Goal: Task Accomplishment & Management: Manage account settings

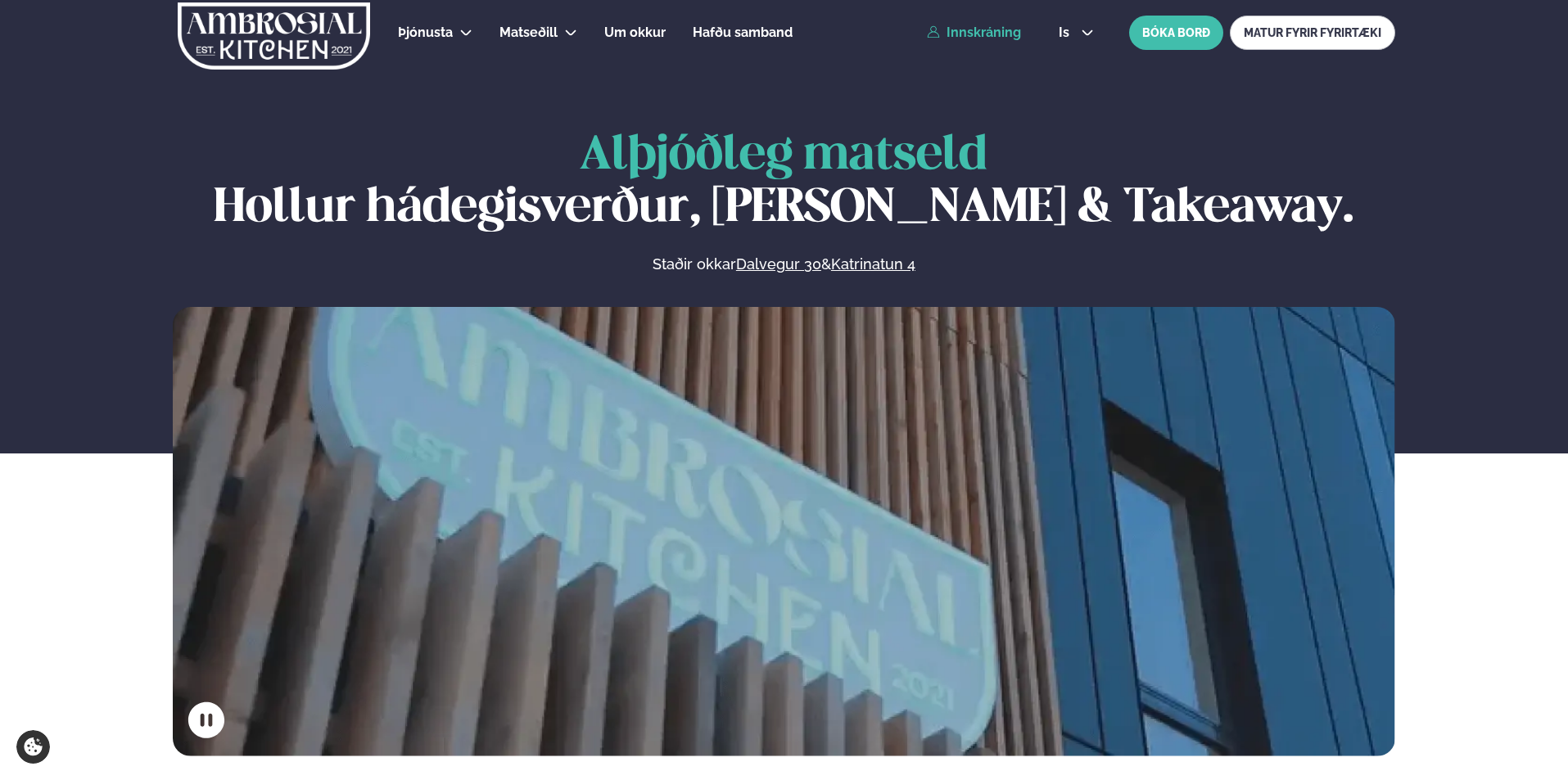
click at [973, 38] on link "Innskráning" at bounding box center [973, 33] width 94 height 15
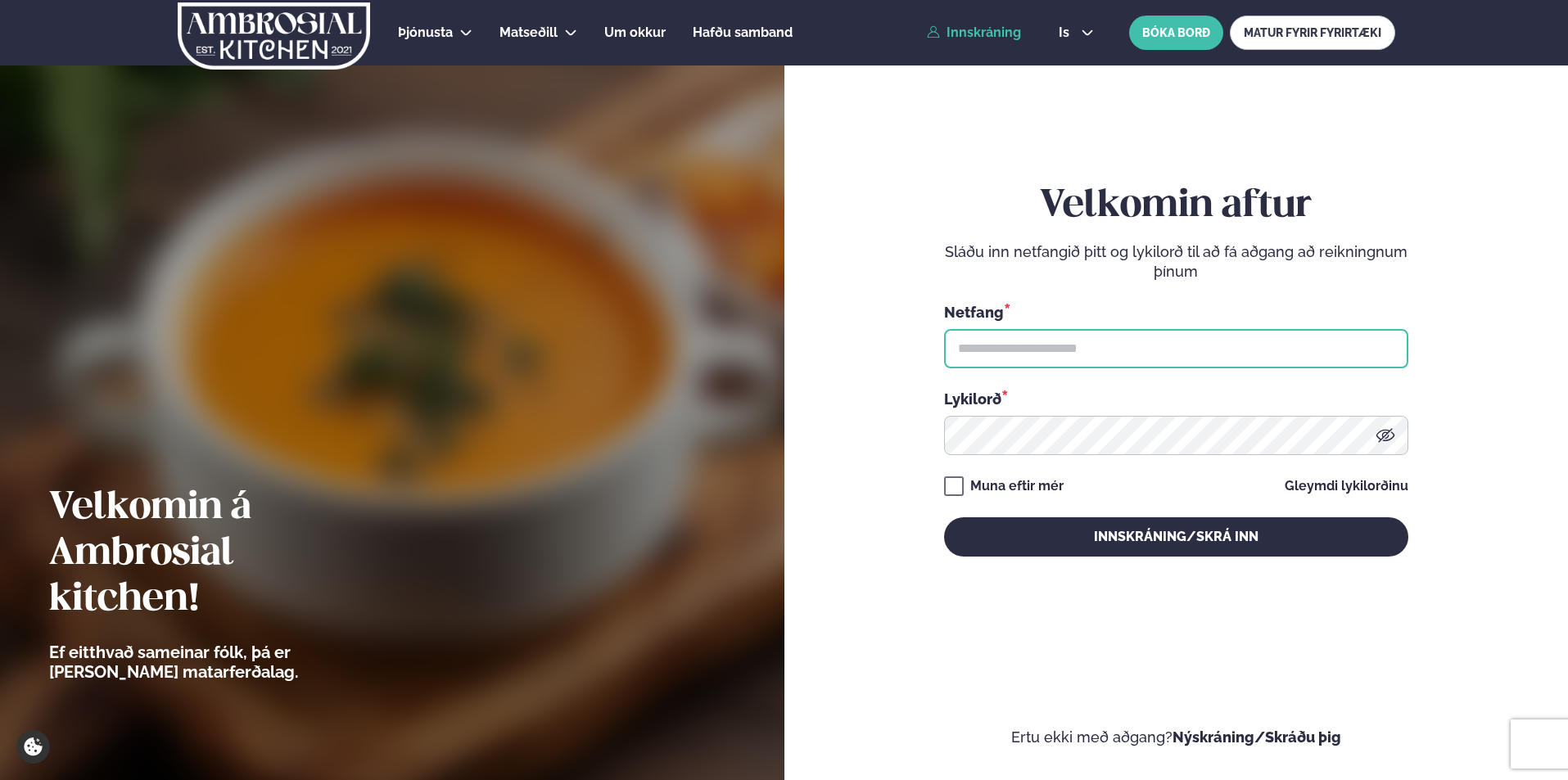
type input "**********"
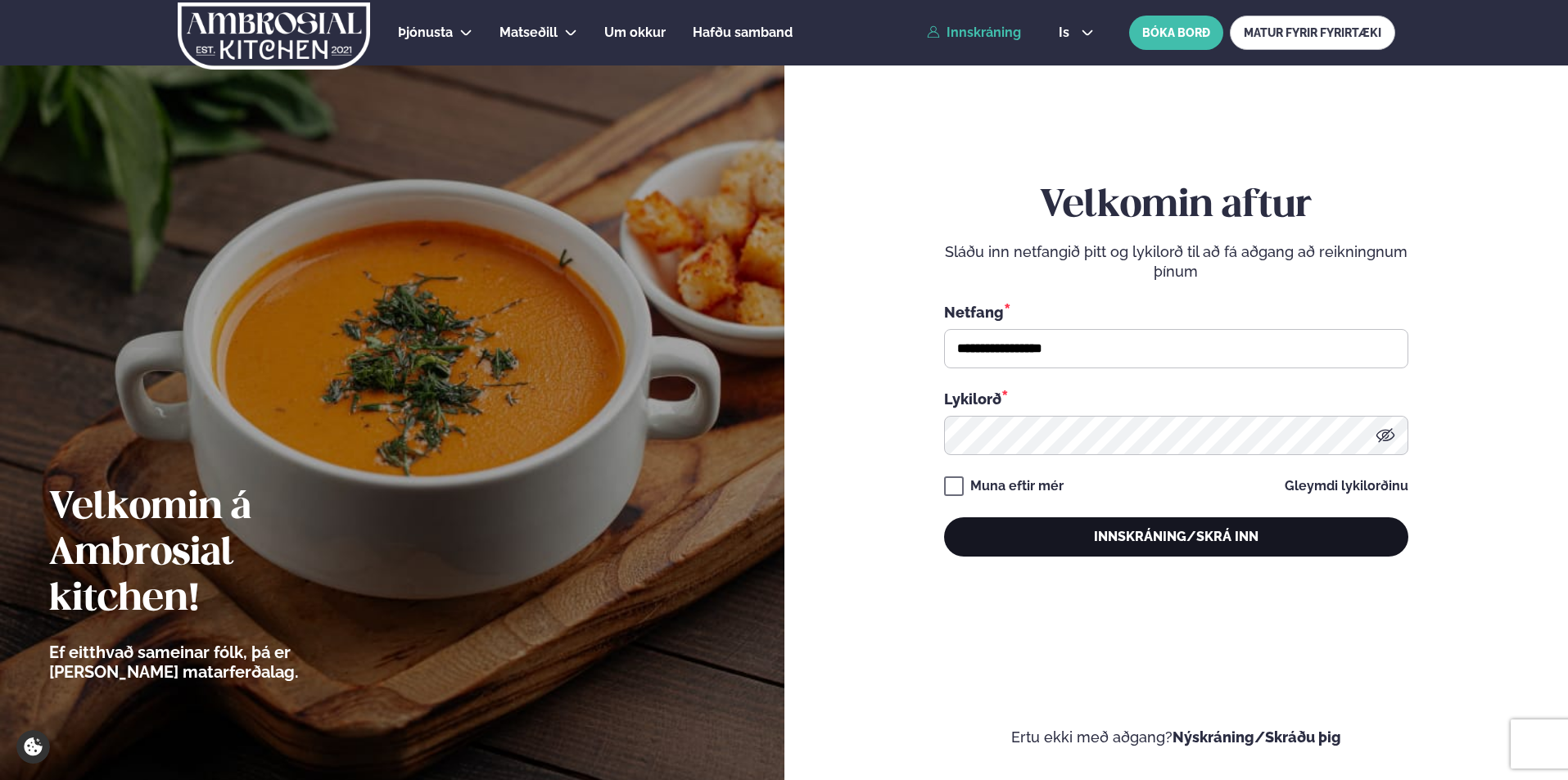
click at [1044, 524] on button "Innskráning/Skrá inn" at bounding box center [1176, 537] width 464 height 39
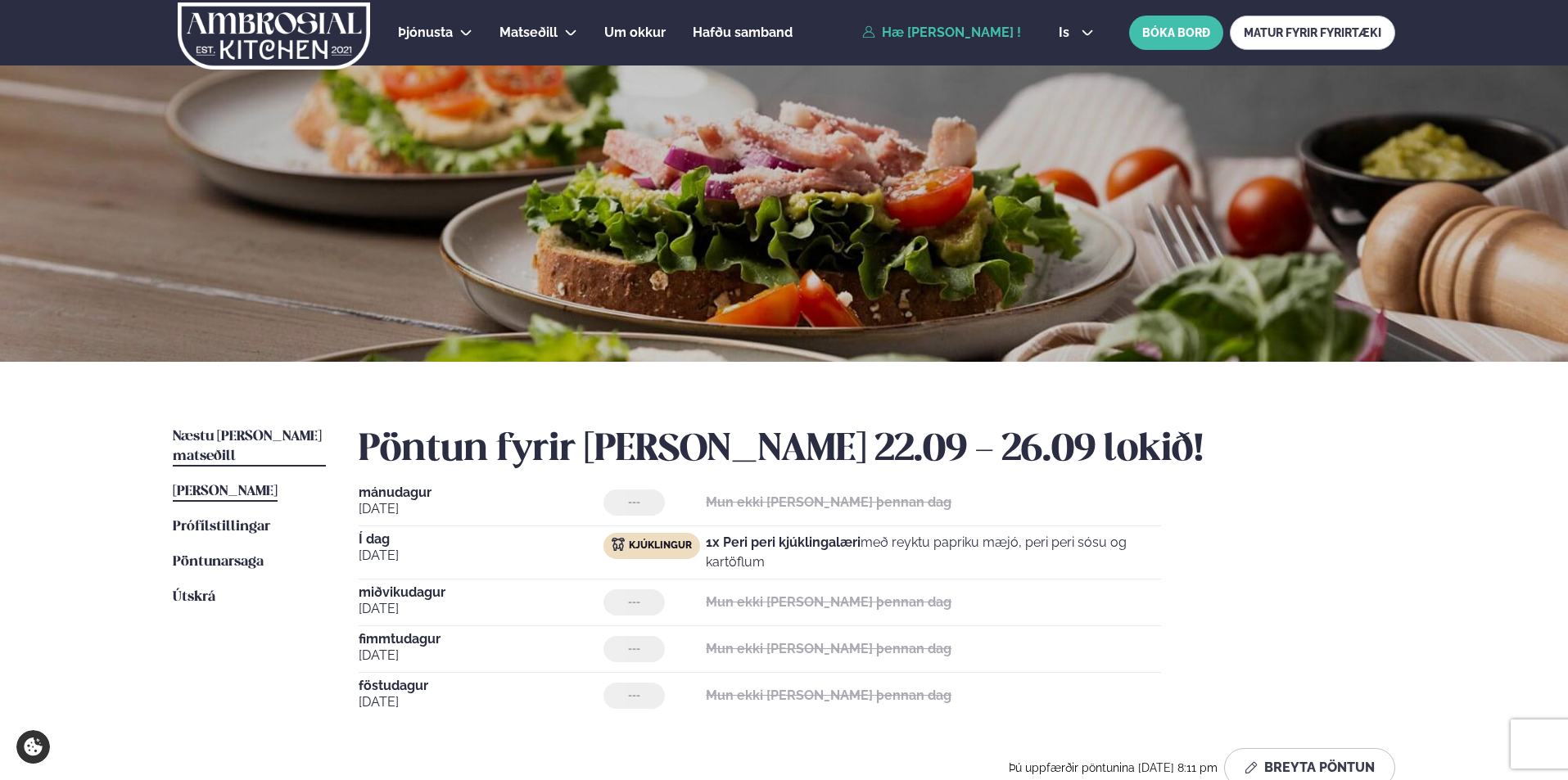
click at [278, 440] on span "Næstu [PERSON_NAME] matseðill" at bounding box center [248, 446] width 149 height 34
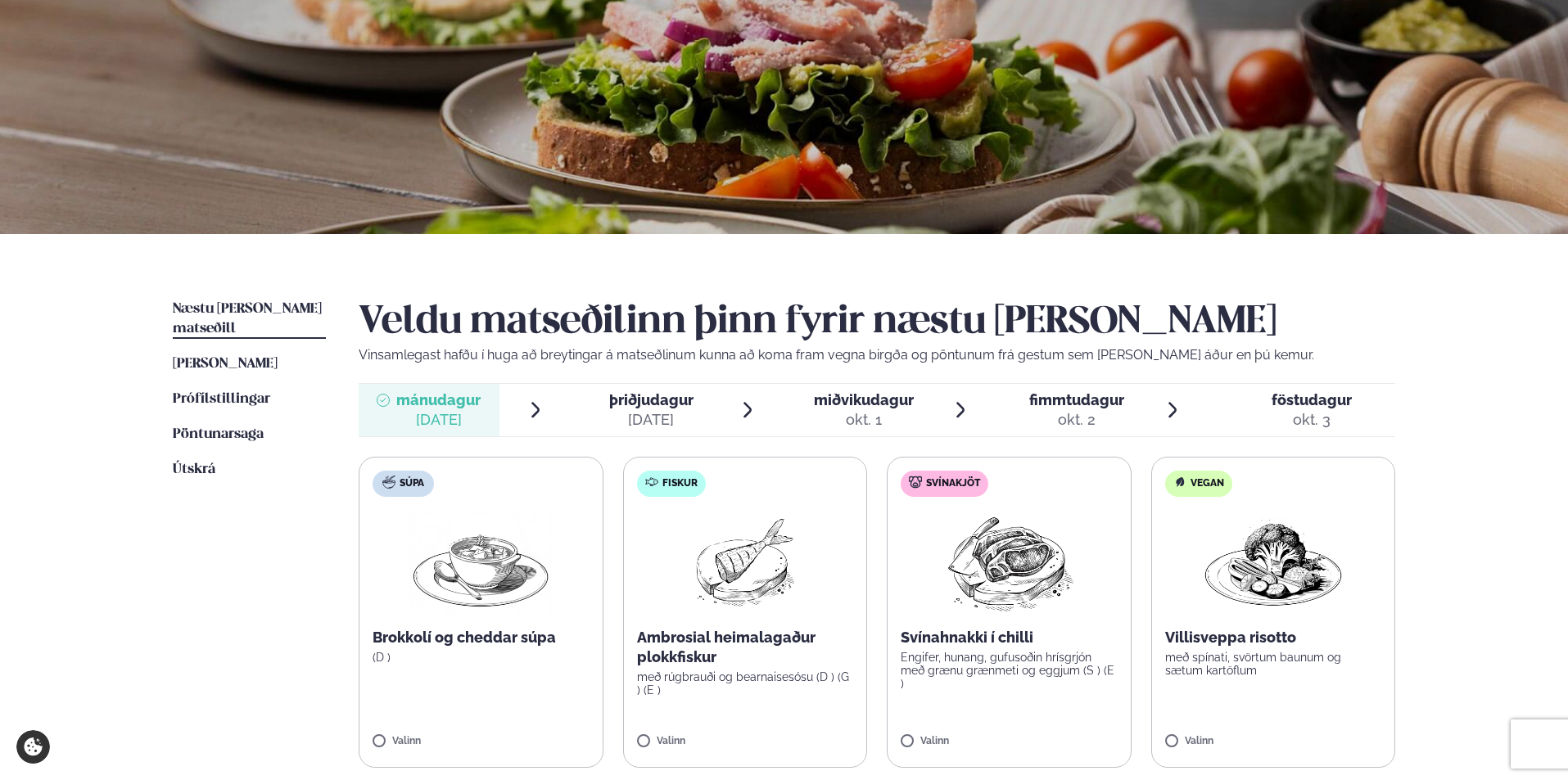
scroll to position [203, 0]
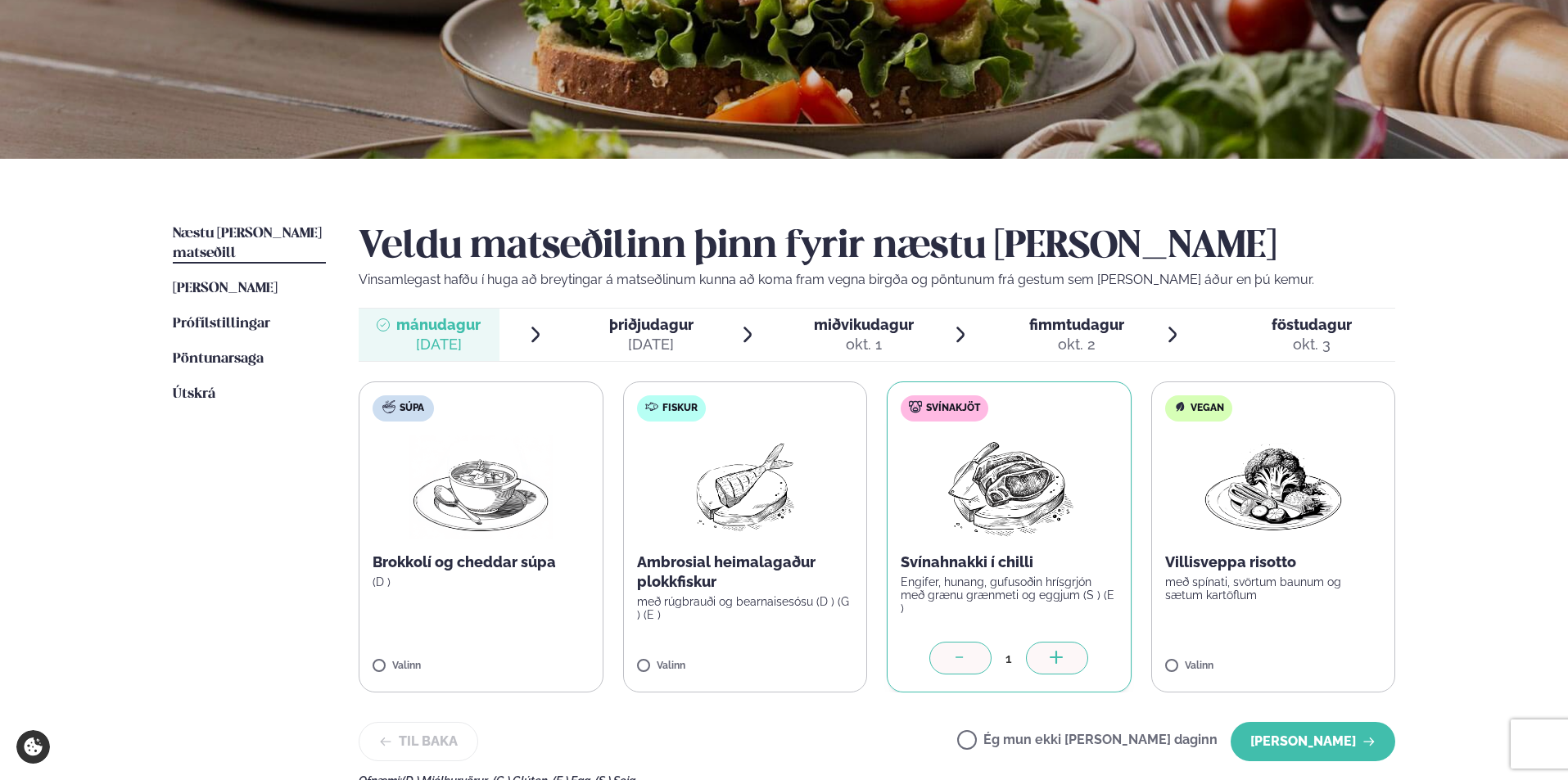
click at [635, 333] on span "þriðjudagur" at bounding box center [650, 324] width 84 height 17
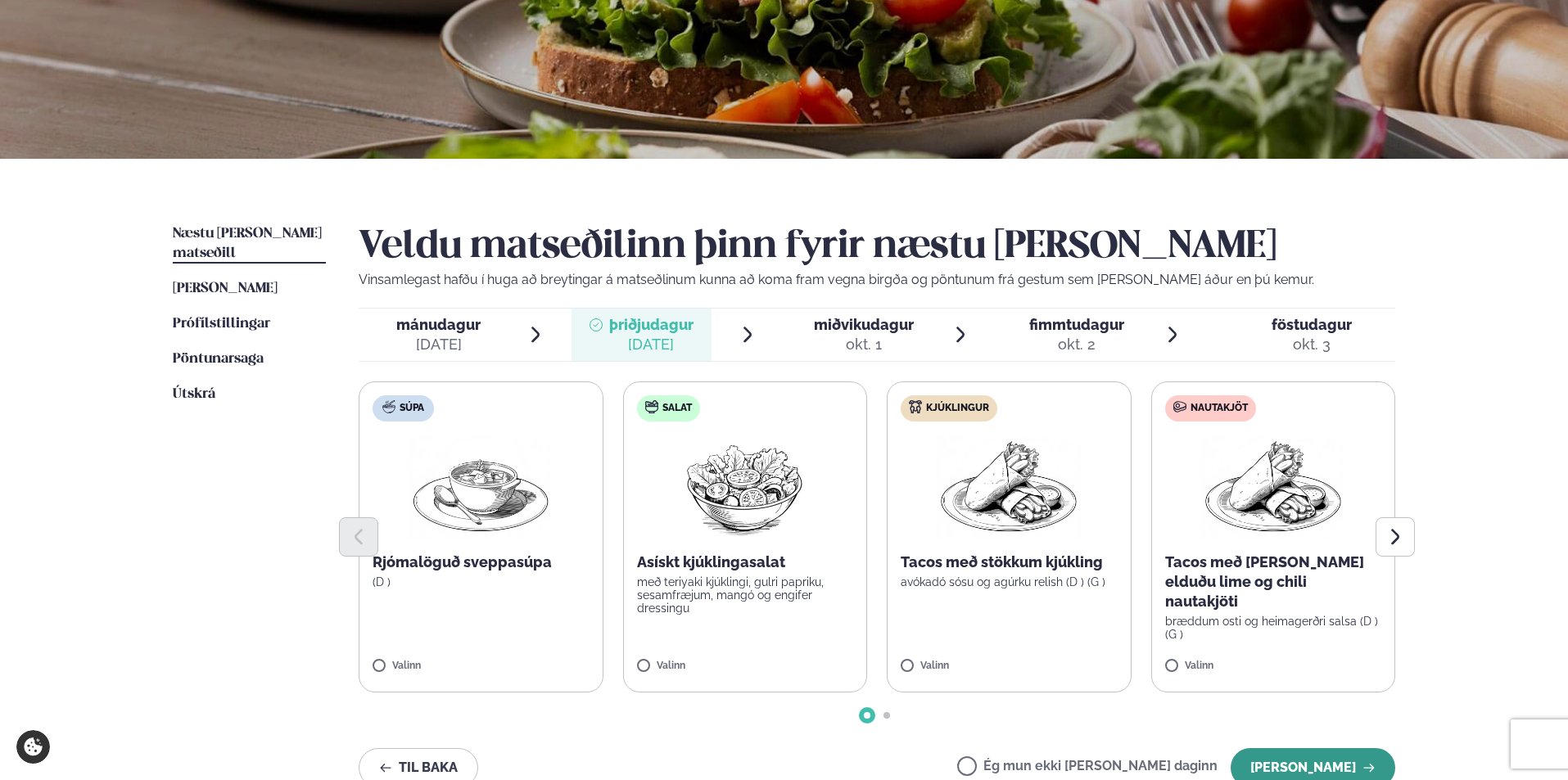
click at [1279, 752] on button "[PERSON_NAME]" at bounding box center [1312, 768] width 164 height 39
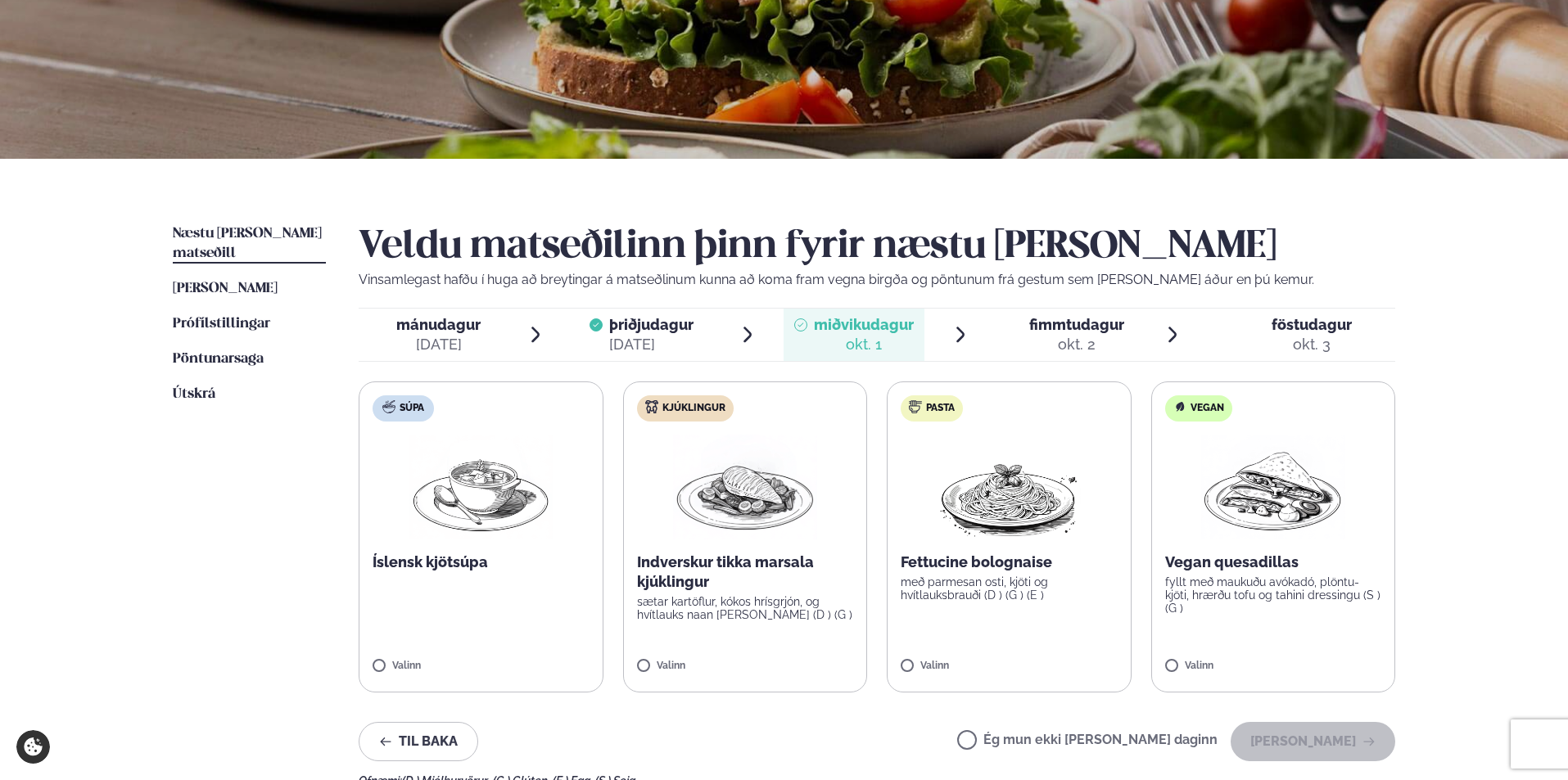
click at [642, 652] on label "Kjúklingur Indverskur tikka marsala kjúklingur sætar kartöflur, kókos hrísgrjón…" at bounding box center [745, 537] width 245 height 311
click at [700, 653] on icon at bounding box center [697, 658] width 16 height 16
click at [1020, 738] on label "Ég mun ekki [PERSON_NAME] daginn" at bounding box center [1086, 742] width 260 height 17
click at [1296, 741] on button "[PERSON_NAME]" at bounding box center [1312, 742] width 164 height 39
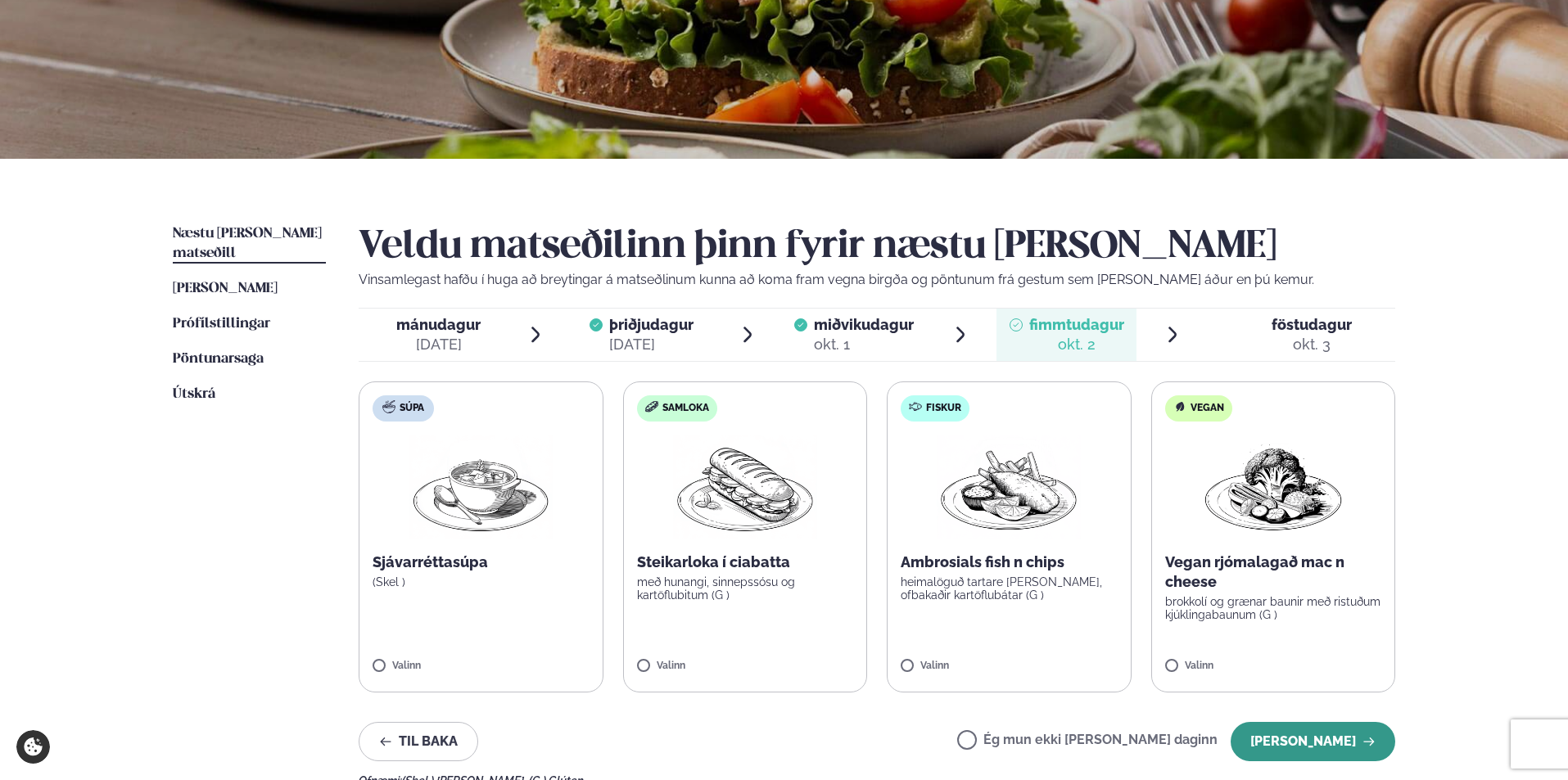
click at [1272, 746] on button "[PERSON_NAME]" at bounding box center [1312, 742] width 164 height 39
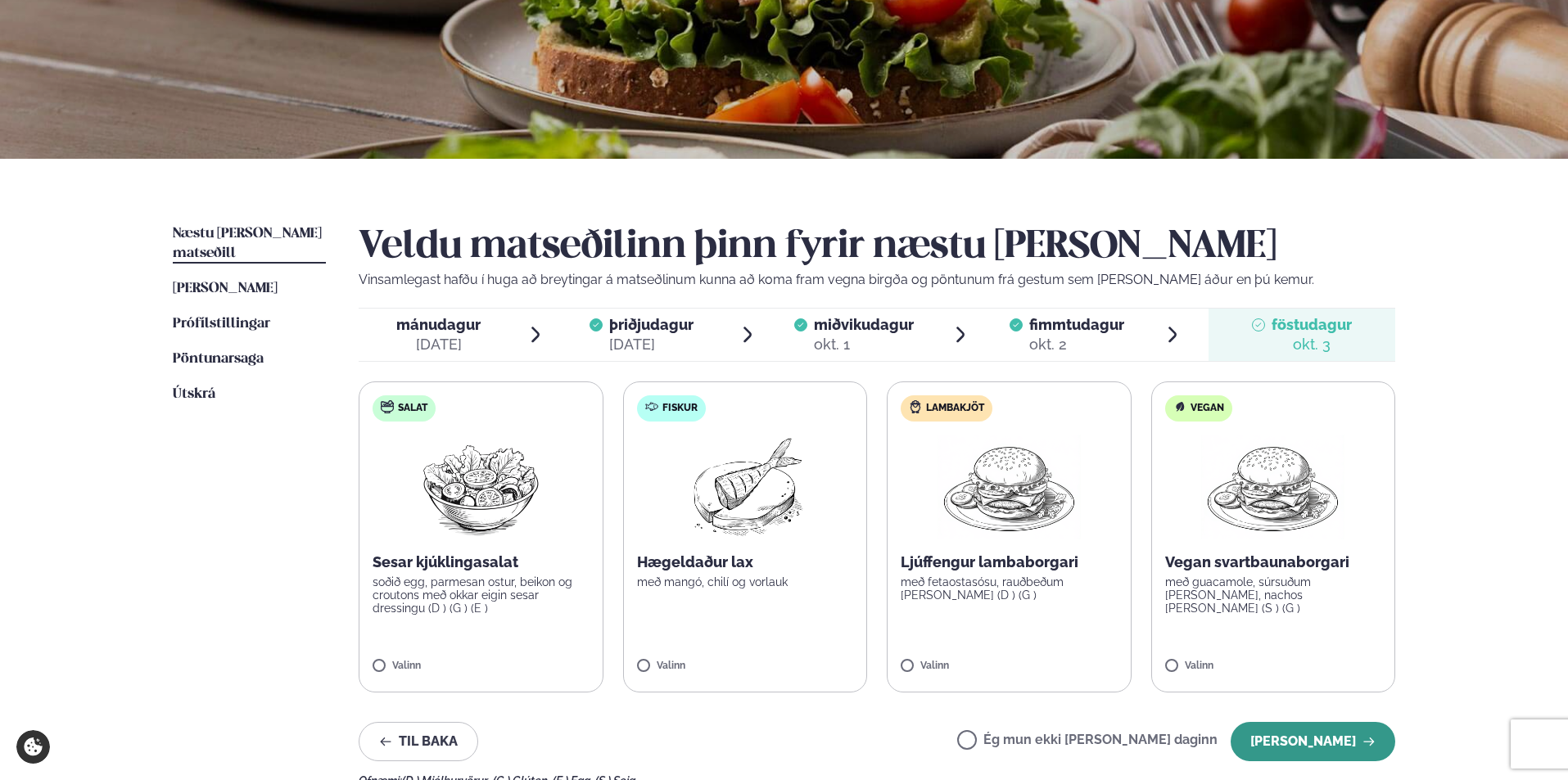
click at [1379, 752] on button "[PERSON_NAME]" at bounding box center [1312, 742] width 164 height 39
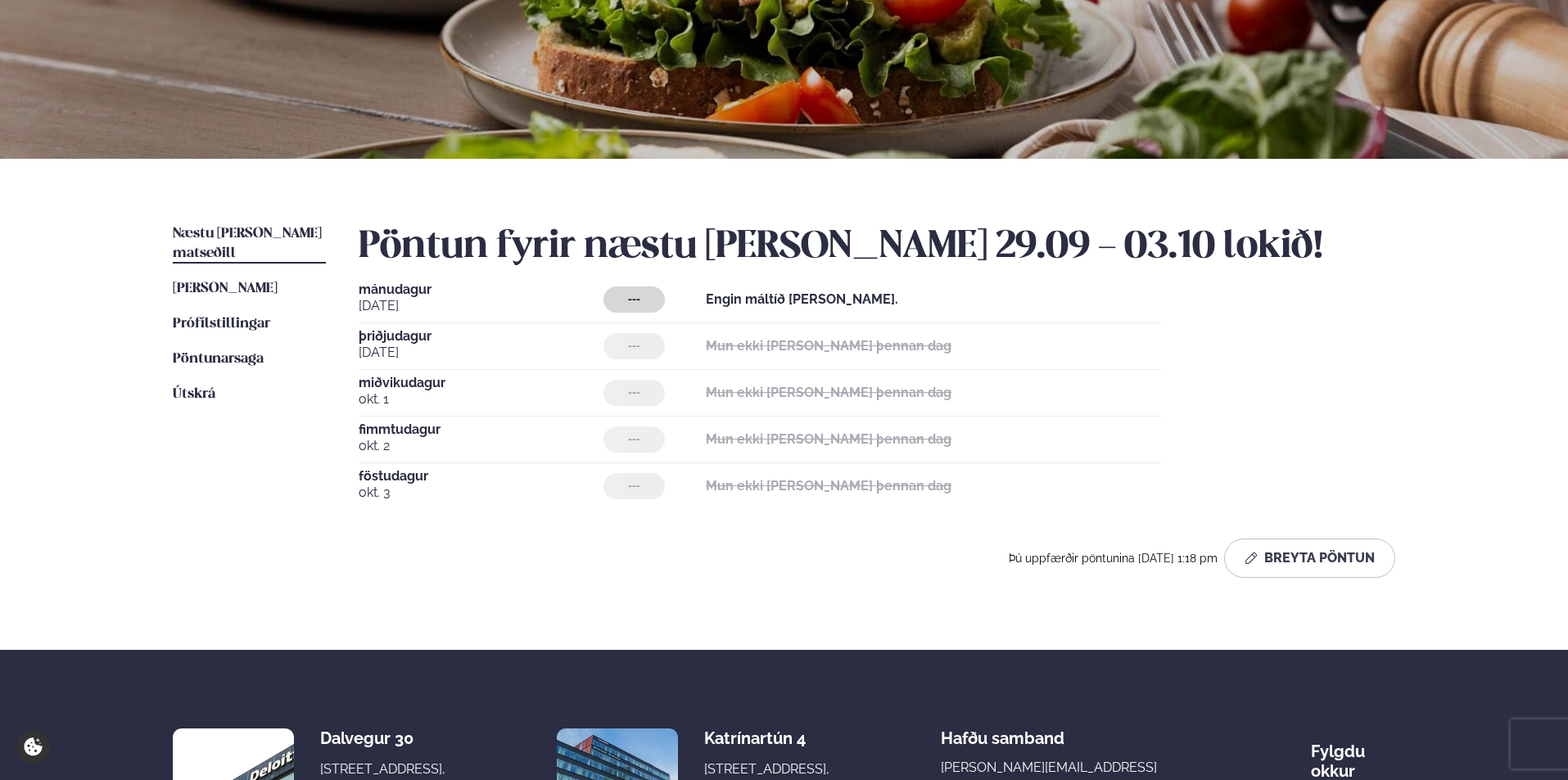
click at [775, 295] on strong "Engin máltíð [PERSON_NAME]." at bounding box center [801, 299] width 193 height 16
click at [1287, 557] on button "Breyta Pöntun" at bounding box center [1309, 558] width 171 height 39
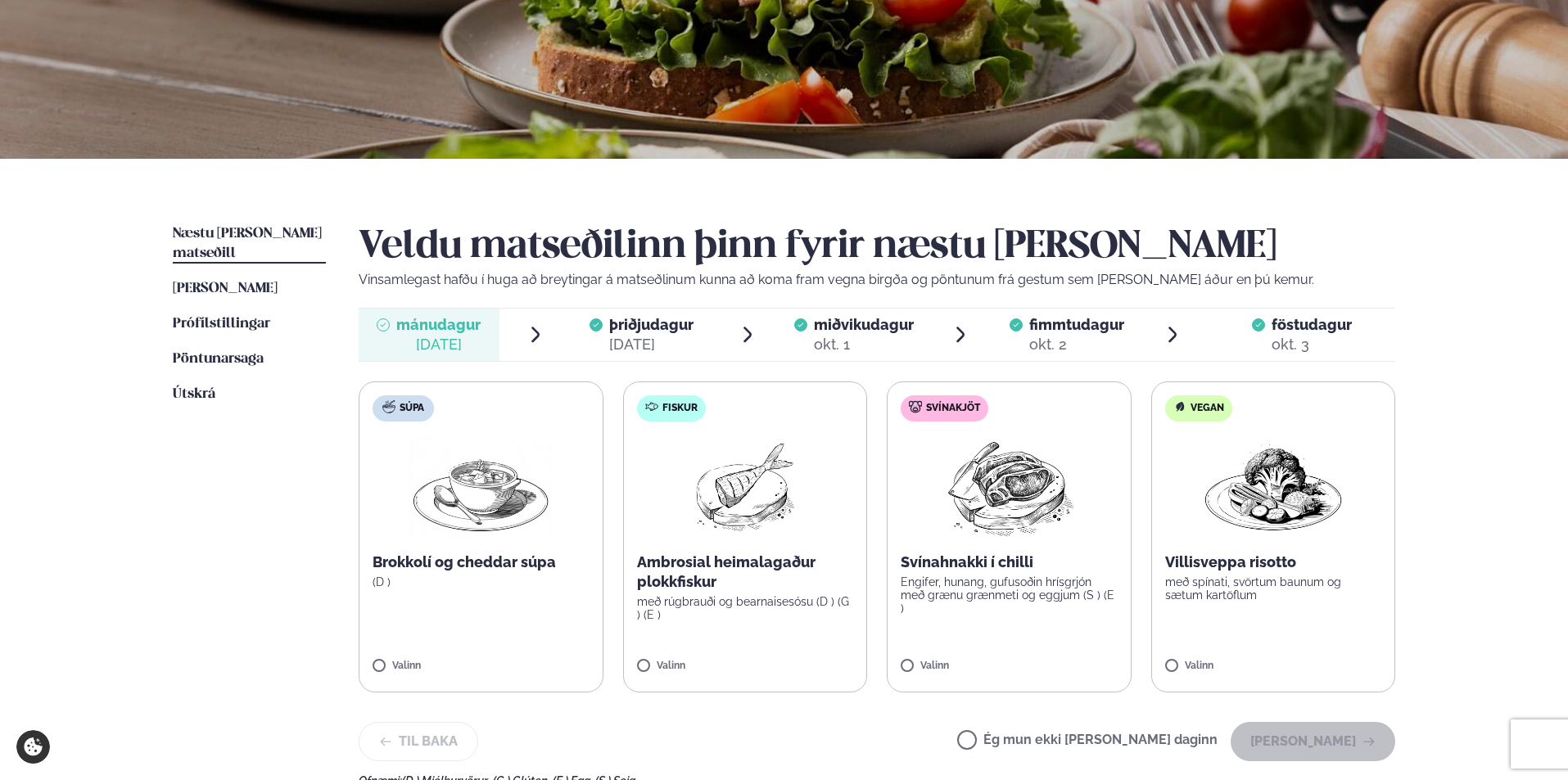
click at [472, 331] on span "mánudagur" at bounding box center [438, 324] width 84 height 17
click at [1330, 749] on button "[PERSON_NAME]" at bounding box center [1312, 742] width 164 height 39
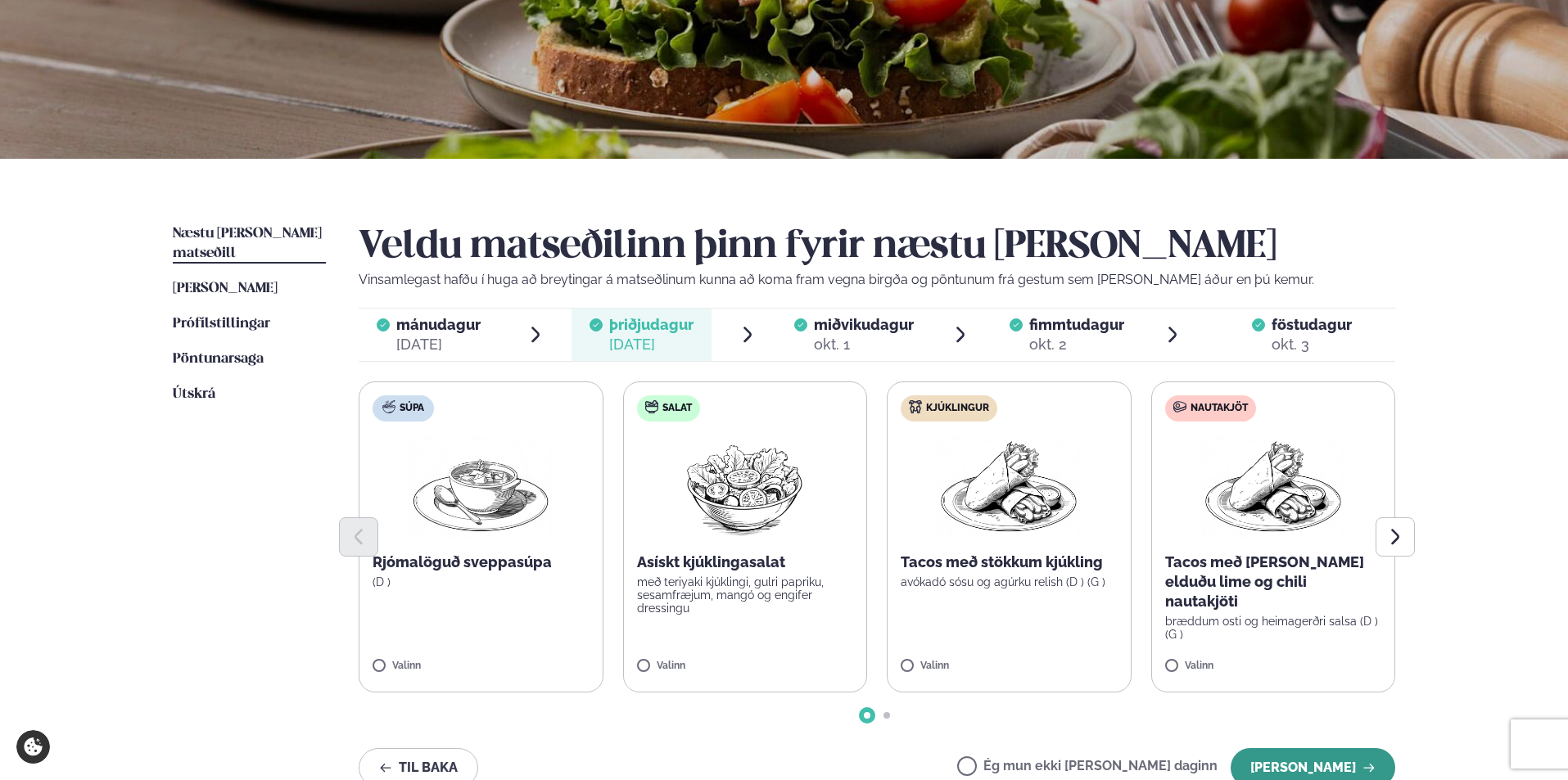
click at [1328, 752] on button "[PERSON_NAME]" at bounding box center [1312, 768] width 164 height 39
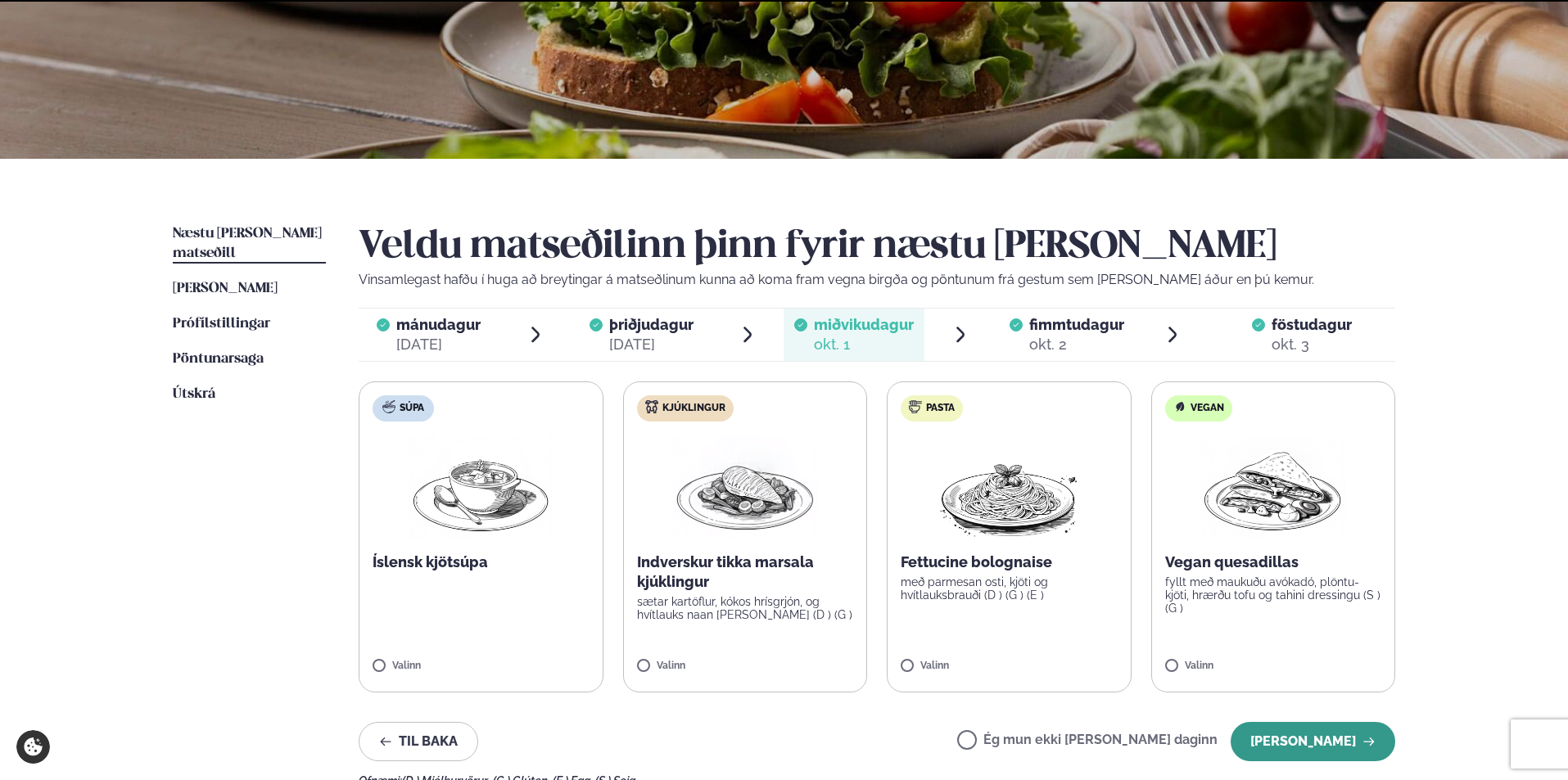
click at [1328, 744] on button "[PERSON_NAME]" at bounding box center [1312, 742] width 164 height 39
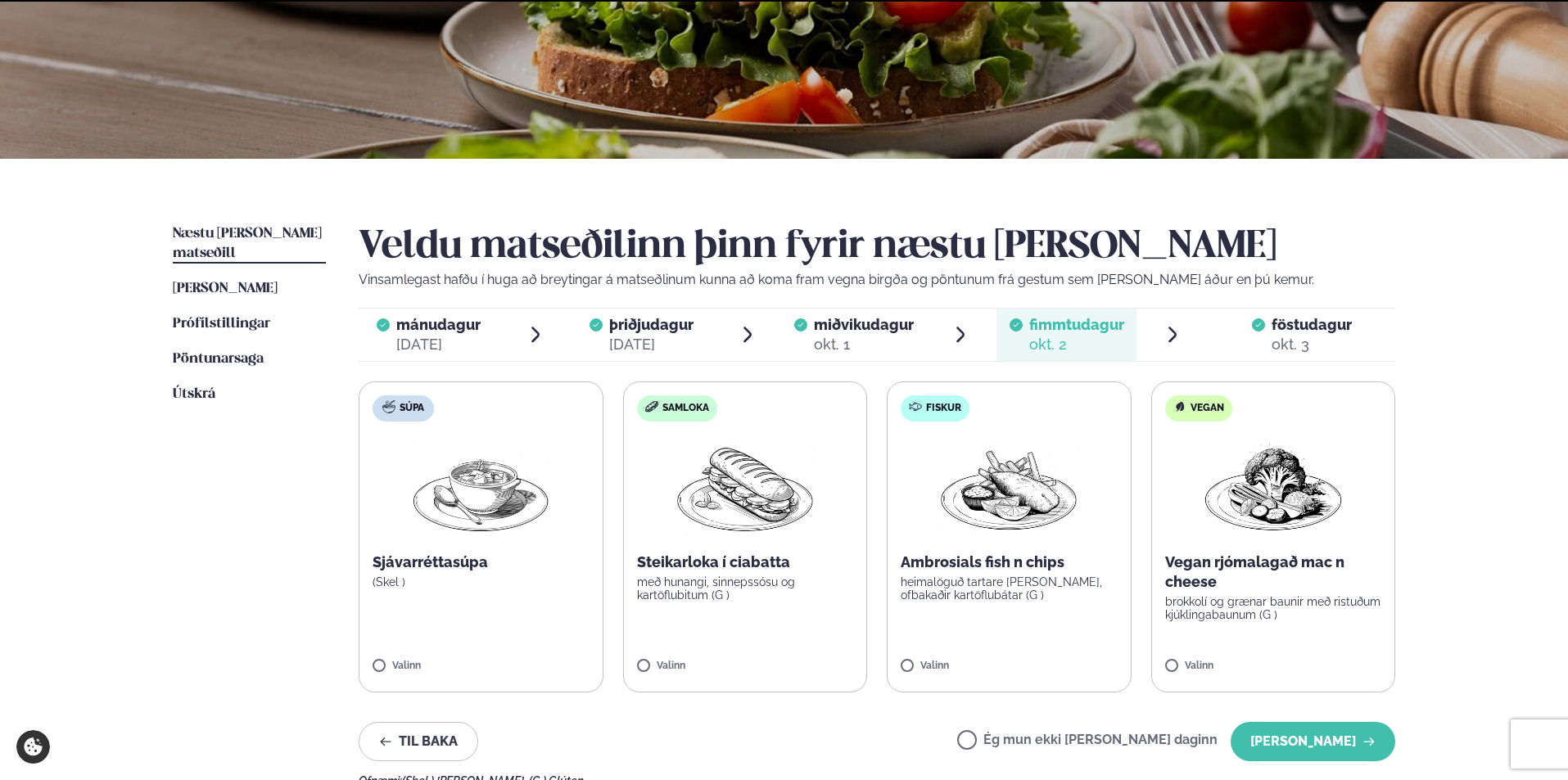
click at [1328, 744] on button "[PERSON_NAME]" at bounding box center [1312, 742] width 164 height 39
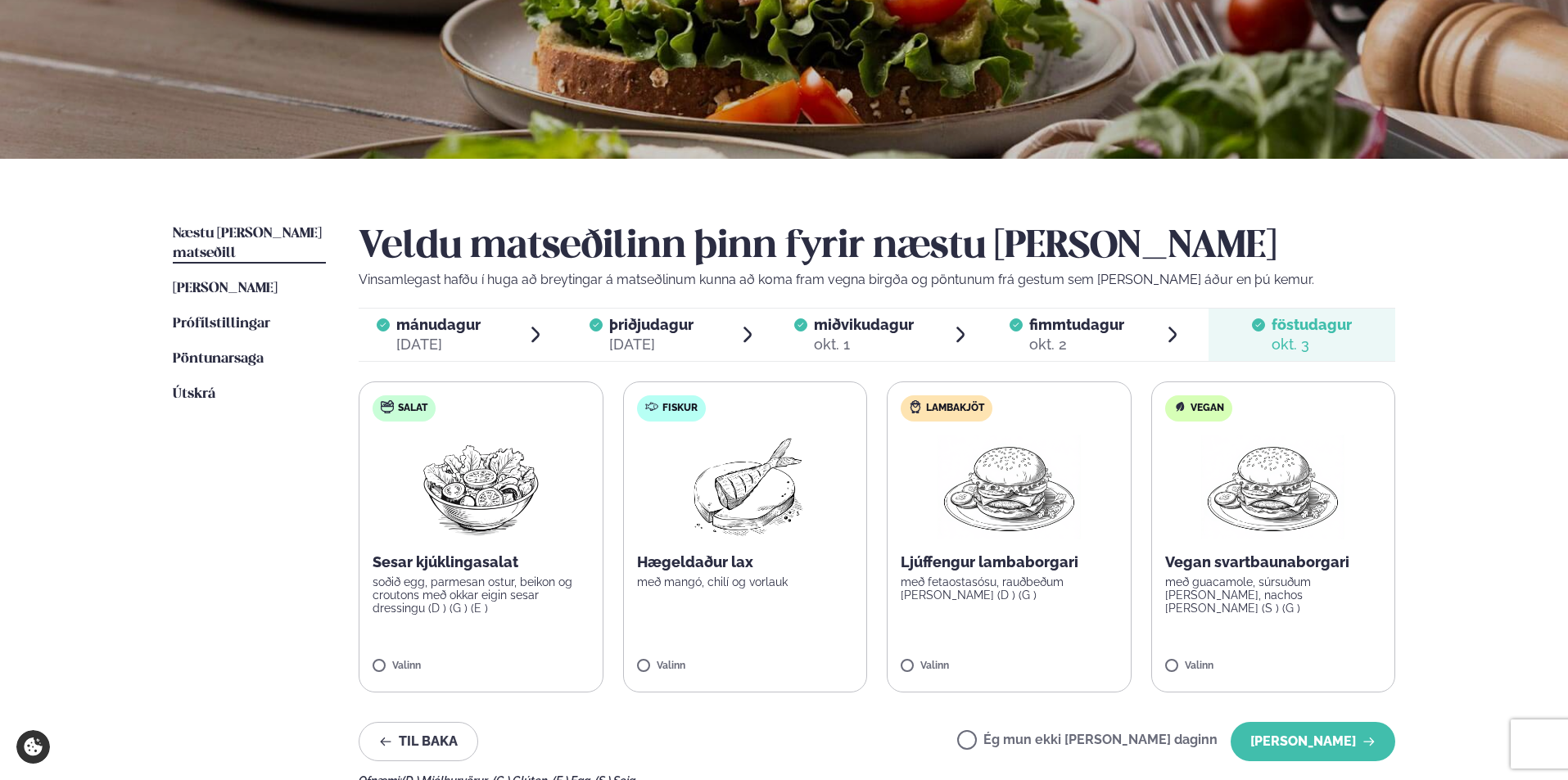
click at [453, 334] on div "mánudagur mán." at bounding box center [438, 325] width 84 height 20
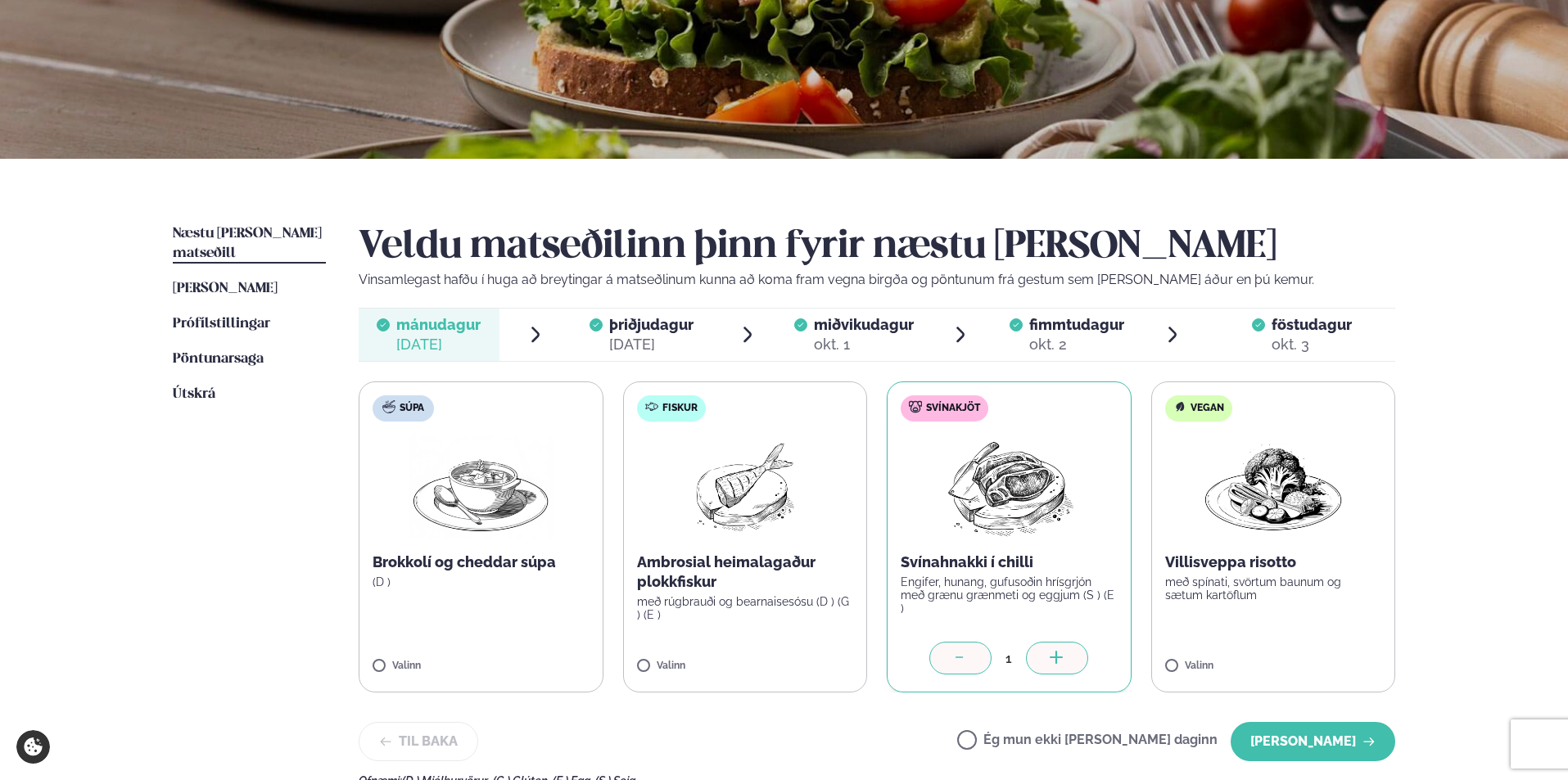
click at [1028, 745] on label "Ég mun ekki [PERSON_NAME] daginn" at bounding box center [1086, 742] width 260 height 17
click at [1351, 752] on div "Veldu matseðilinn þinn fyrir næstu [PERSON_NAME] Vinsamlegast hafðu í huga að b…" at bounding box center [877, 506] width 1036 height 563
click at [1337, 746] on button "[PERSON_NAME]" at bounding box center [1312, 742] width 164 height 39
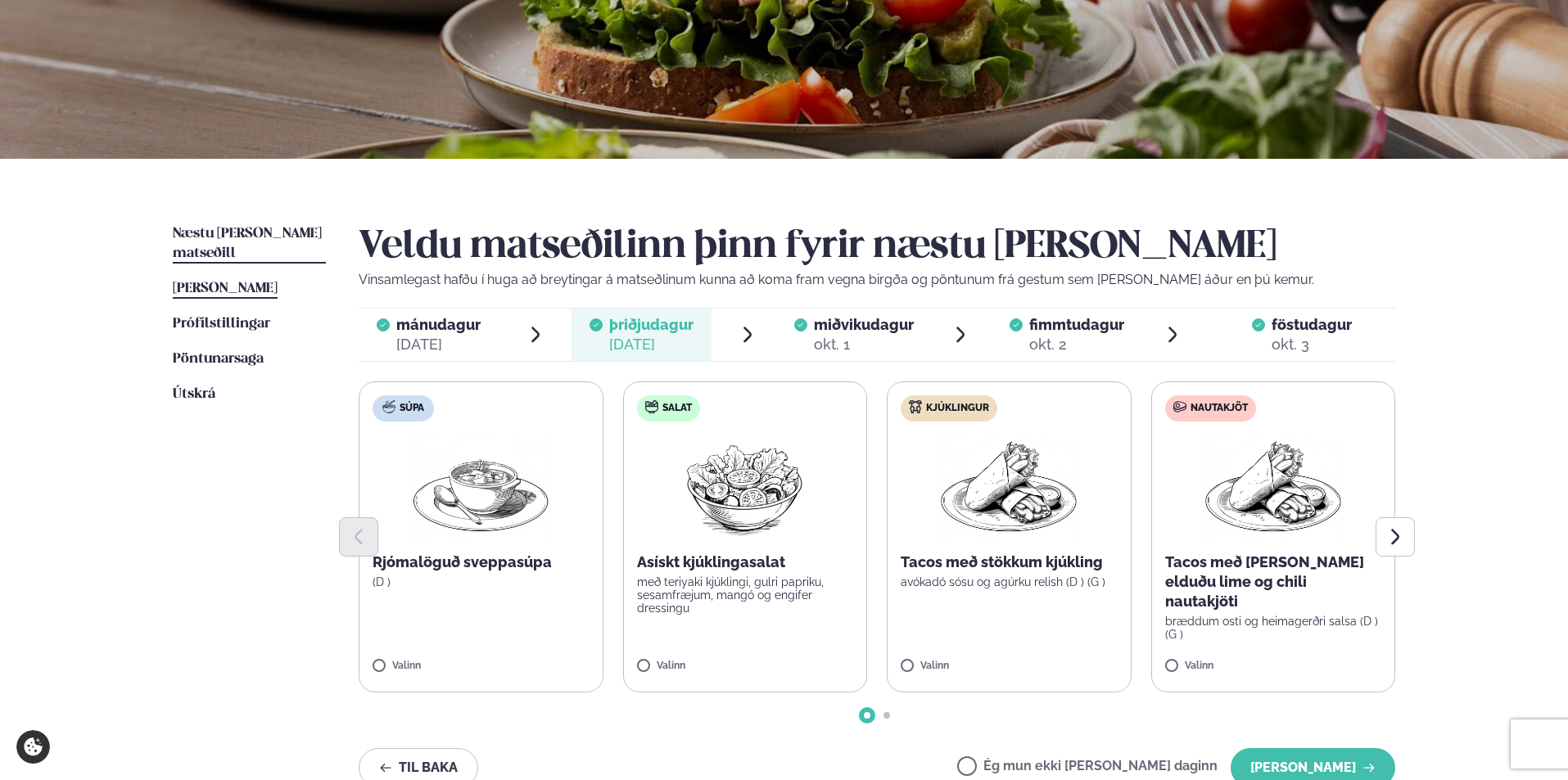
click at [231, 281] on span "[PERSON_NAME]" at bounding box center [225, 288] width 105 height 14
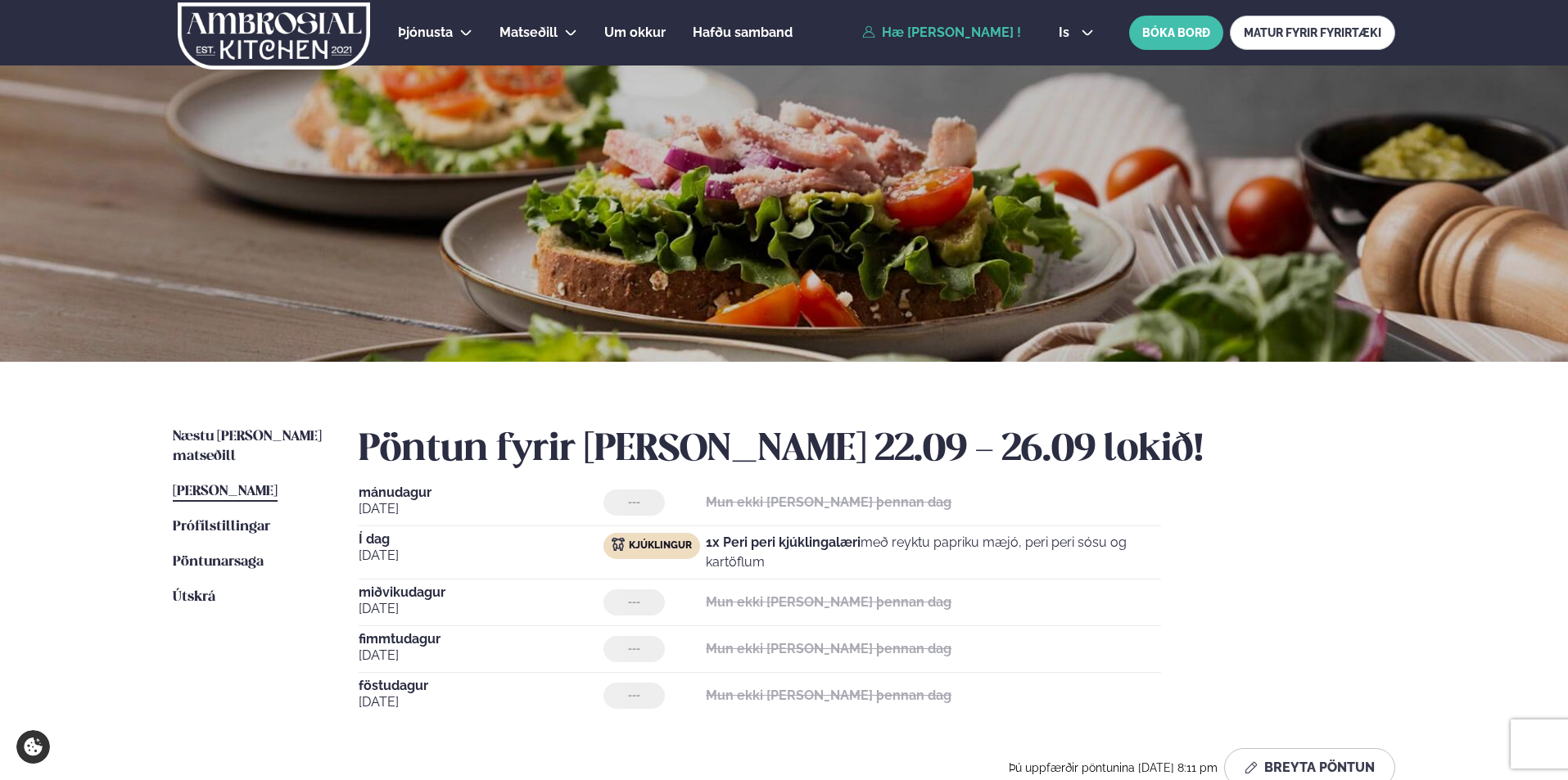
click at [409, 589] on span "miðvikudagur" at bounding box center [481, 593] width 245 height 13
click at [1284, 752] on button "Breyta Pöntun" at bounding box center [1309, 768] width 171 height 39
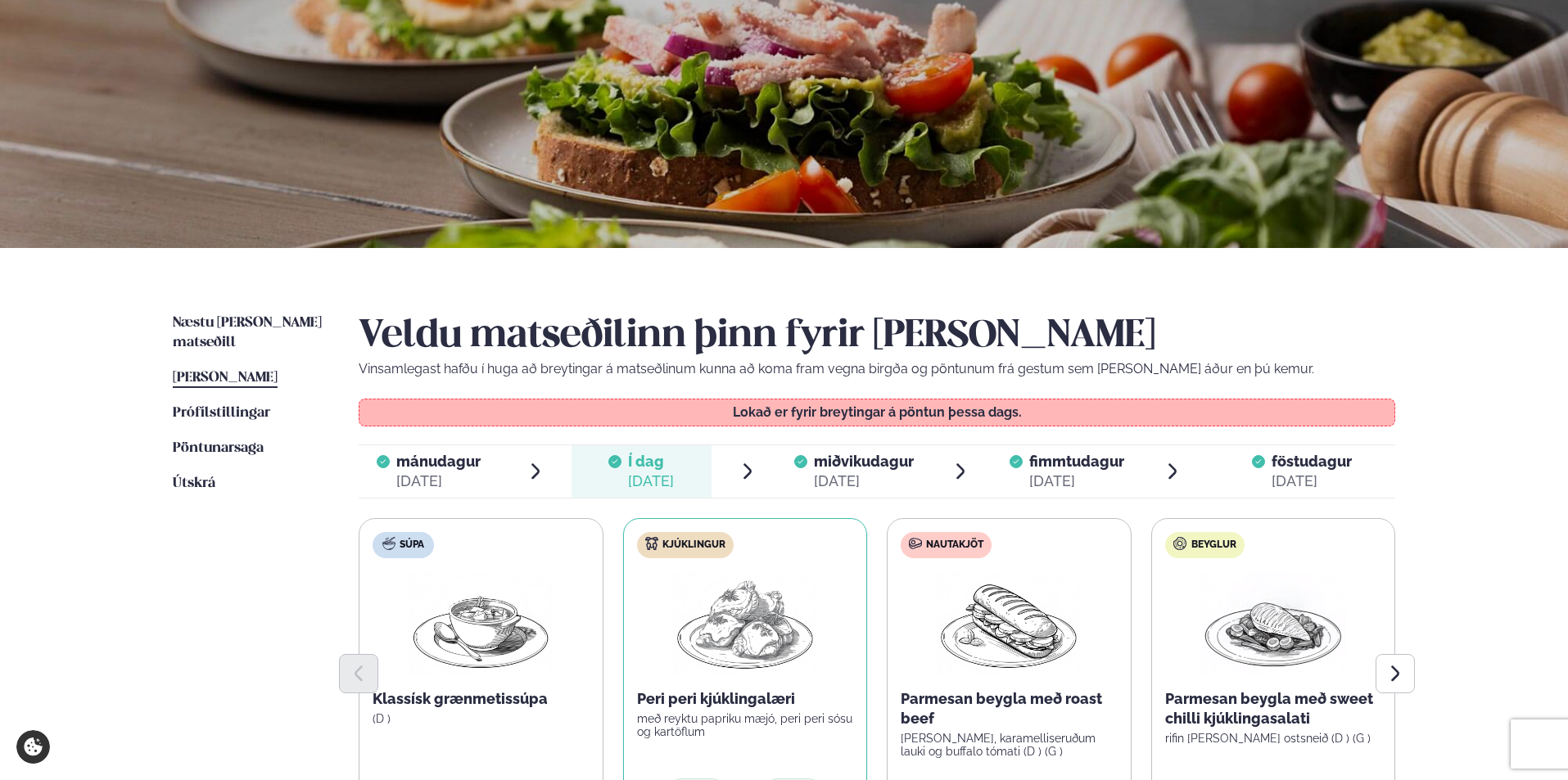
scroll to position [251, 0]
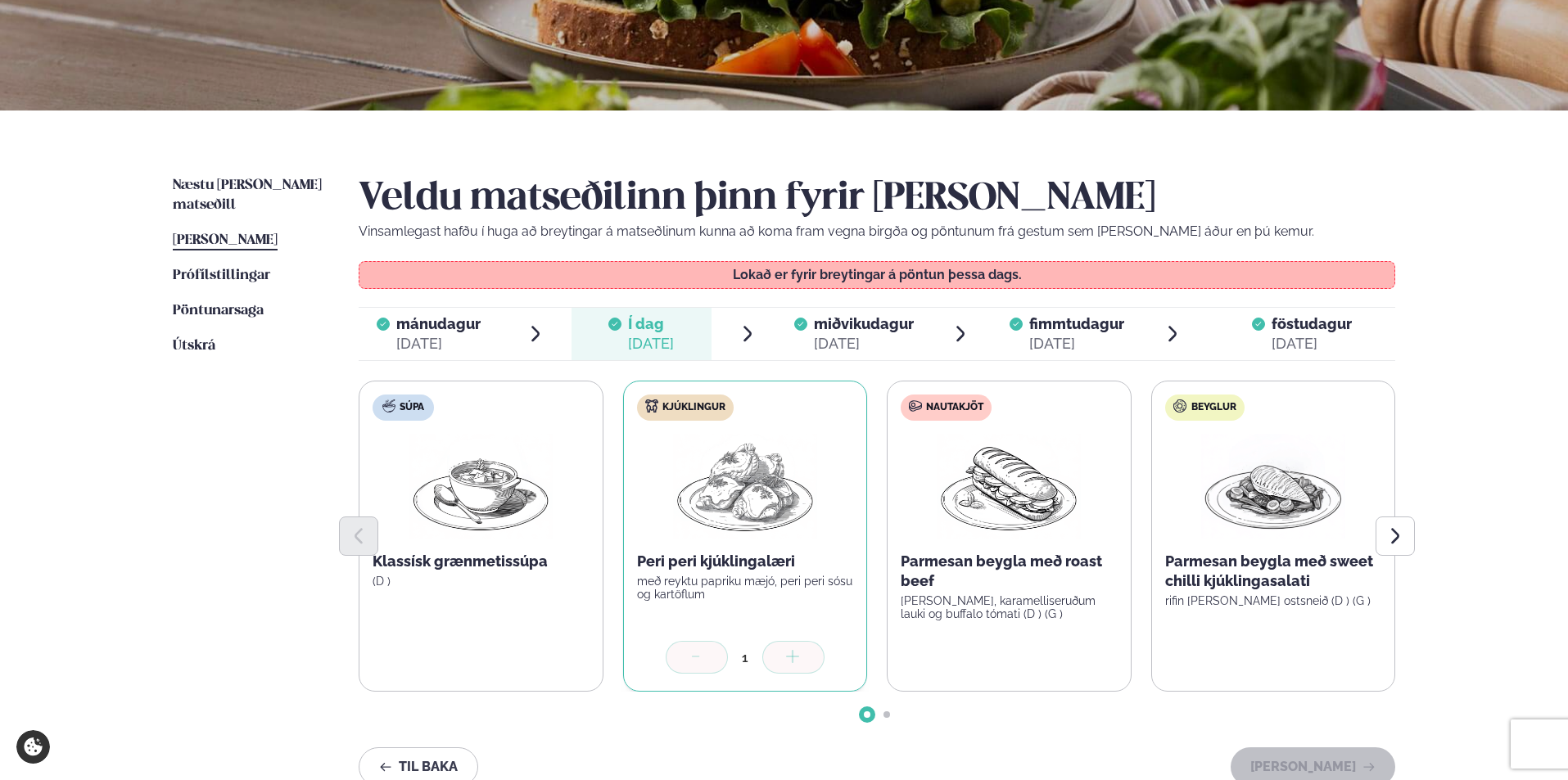
click at [870, 327] on span "miðvikudagur" at bounding box center [863, 323] width 100 height 17
